Goal: Feedback & Contribution: Submit feedback/report problem

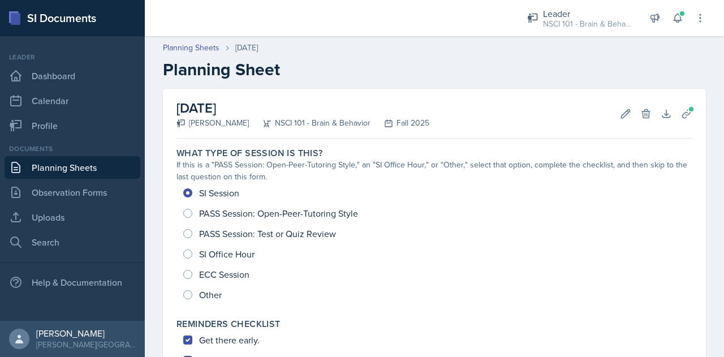
scroll to position [439, 0]
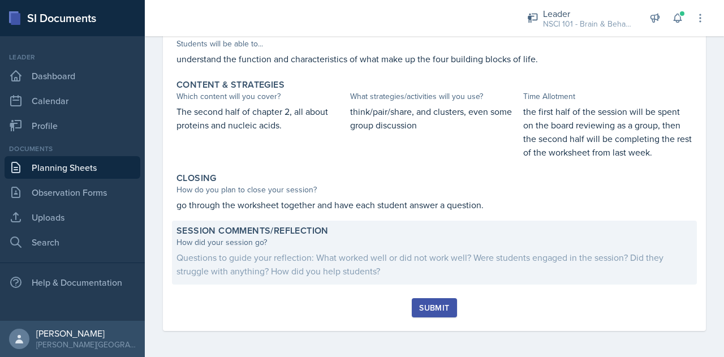
click at [277, 242] on div "How did your session go?" at bounding box center [435, 242] width 516 height 12
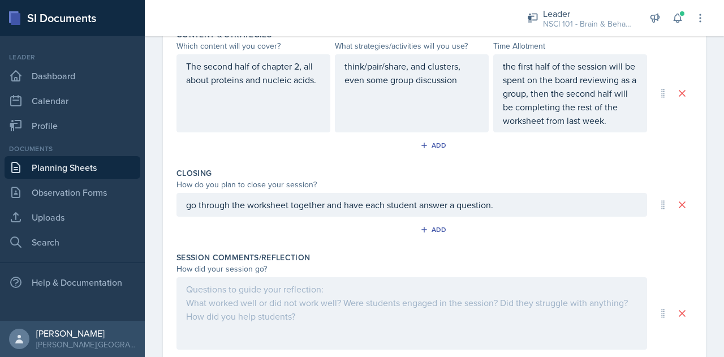
scroll to position [524, 0]
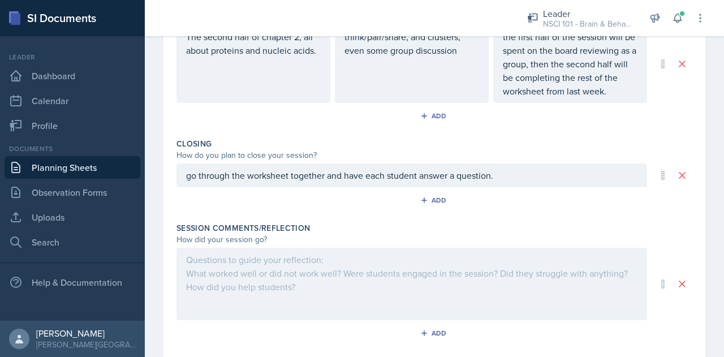
click at [269, 280] on div at bounding box center [412, 284] width 471 height 72
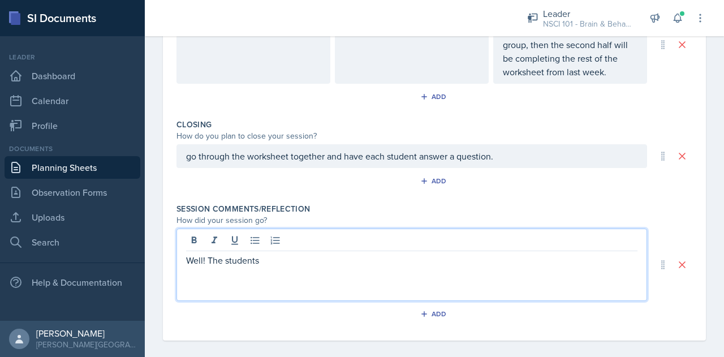
scroll to position [563, 0]
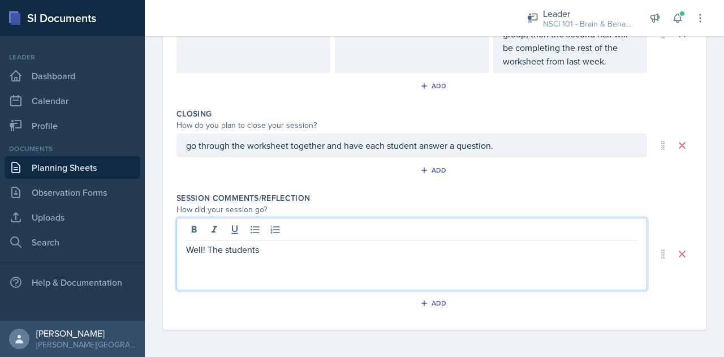
click at [190, 152] on p "go through the worksheet together and have each student answer a question." at bounding box center [411, 146] width 451 height 14
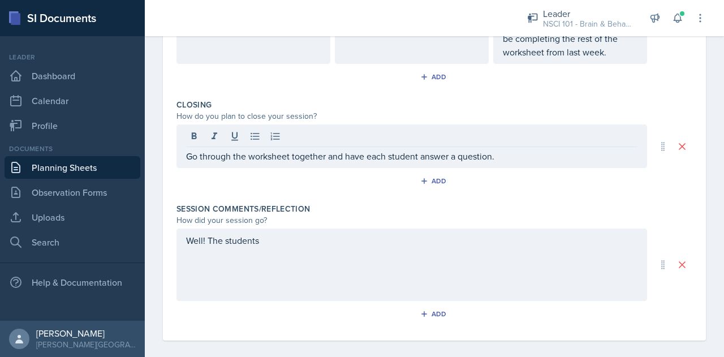
click at [287, 248] on div "Well! The students" at bounding box center [412, 265] width 471 height 72
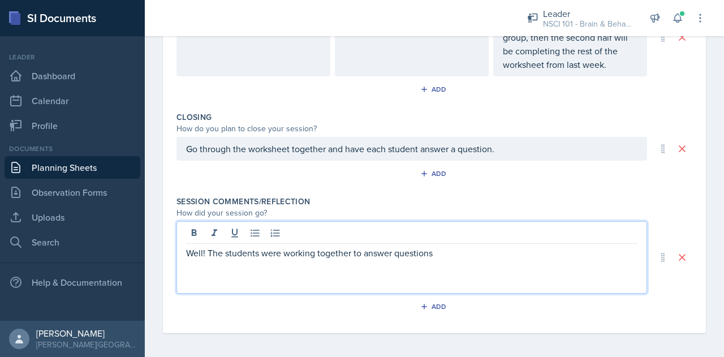
click at [226, 251] on p "Well! The students were working together to answer questions" at bounding box center [411, 253] width 451 height 14
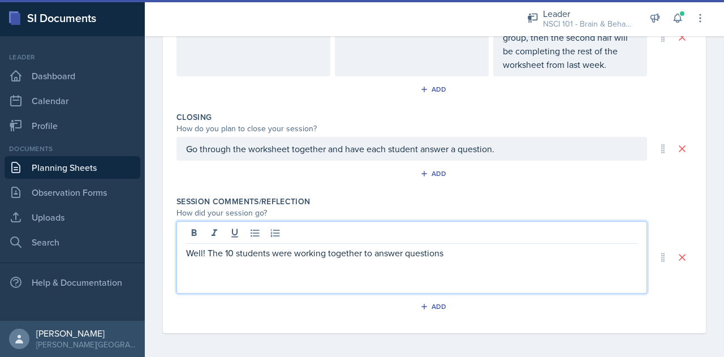
click at [463, 251] on p "Well! The 10 students were working together to answer questions" at bounding box center [411, 253] width 451 height 14
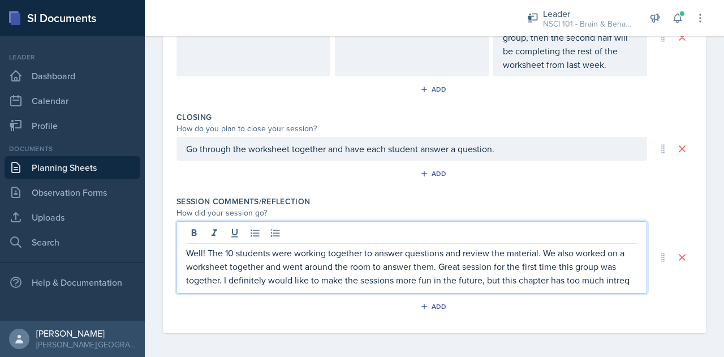
scroll to position [562, 0]
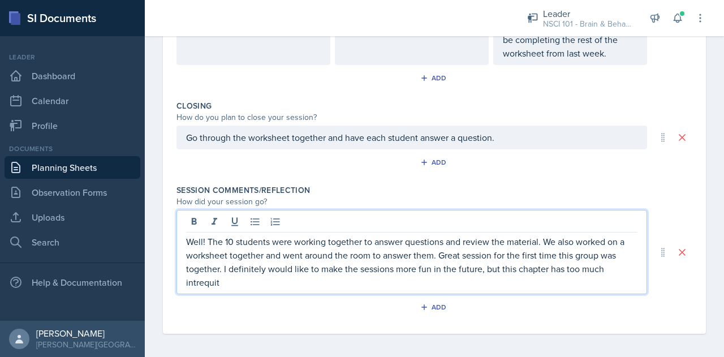
click at [209, 275] on p "Well! The 10 students were working together to answer questions and review the …" at bounding box center [411, 262] width 451 height 54
drag, startPoint x: 209, startPoint y: 275, endPoint x: 219, endPoint y: 278, distance: 10.0
click at [219, 278] on p "Well! The 10 students were working together to answer questions and review the …" at bounding box center [411, 262] width 451 height 54
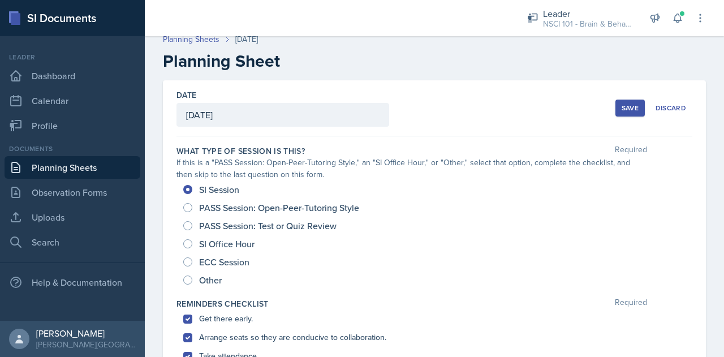
scroll to position [0, 0]
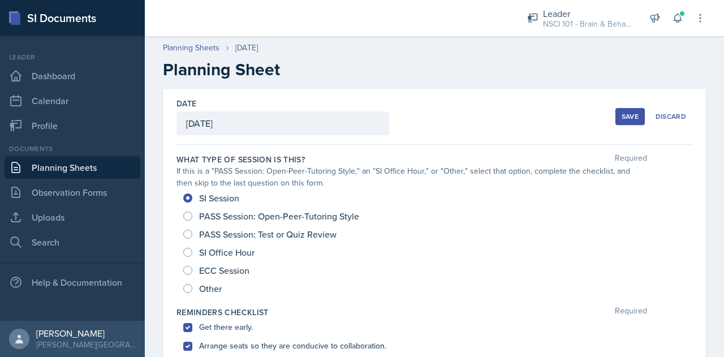
click at [622, 113] on div "Save" at bounding box center [630, 116] width 17 height 9
